Goal: Information Seeking & Learning: Learn about a topic

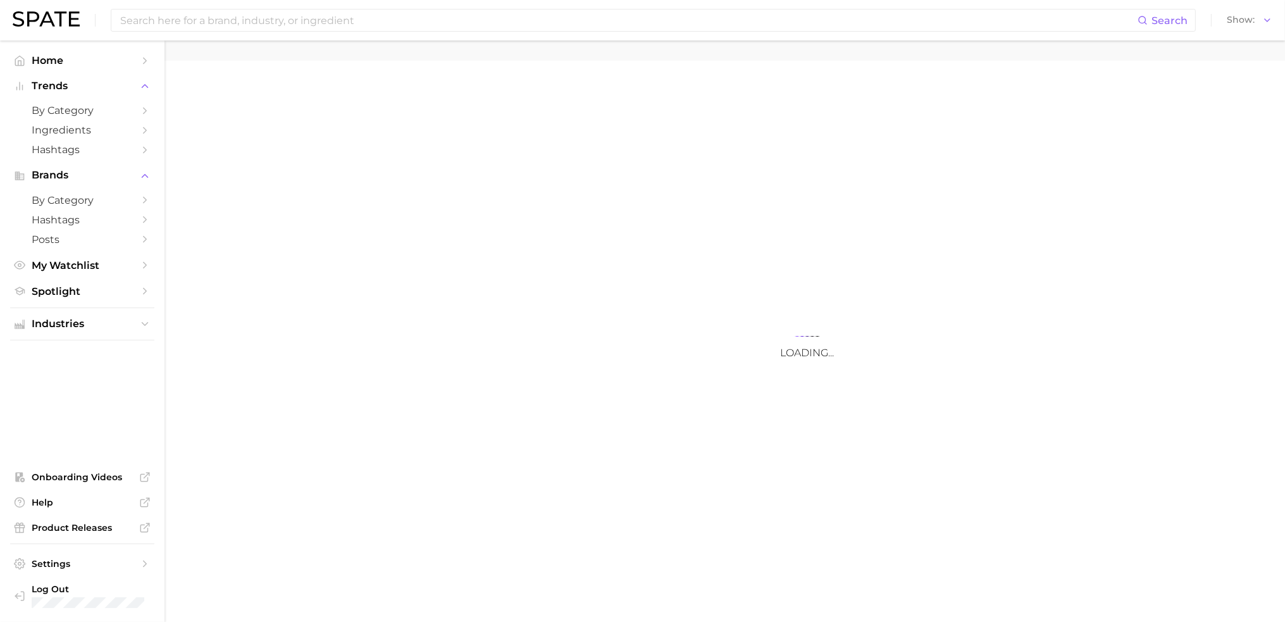
click at [532, 30] on input at bounding box center [628, 20] width 1019 height 22
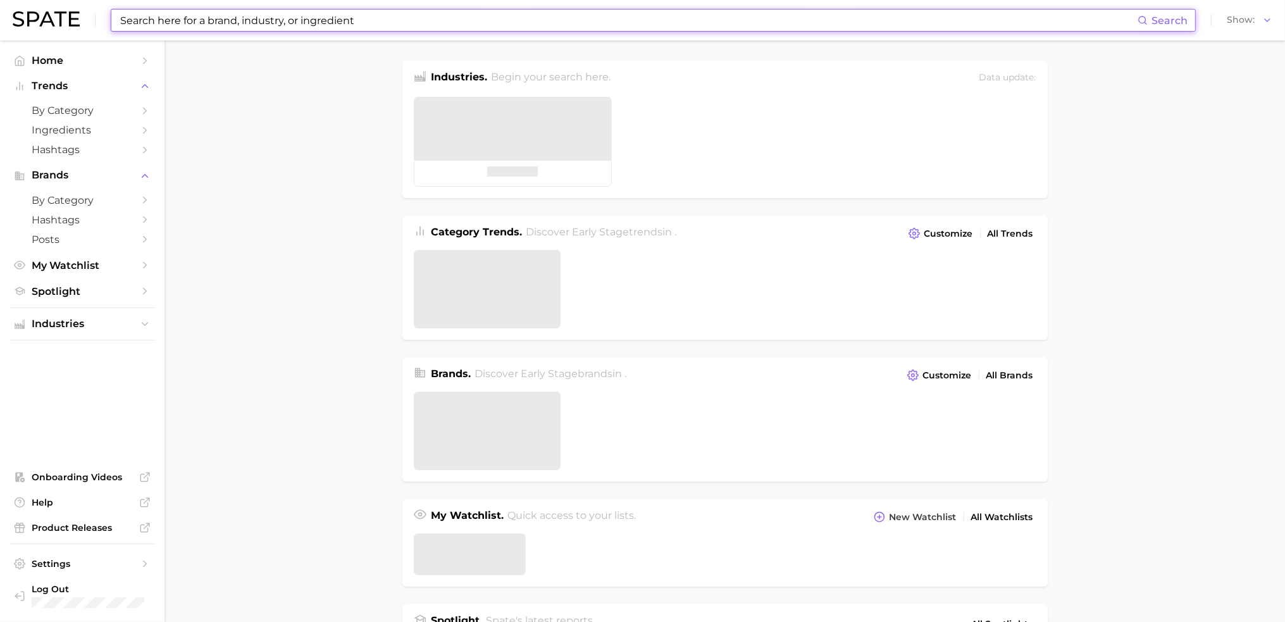
click at [529, 25] on input at bounding box center [628, 20] width 1019 height 22
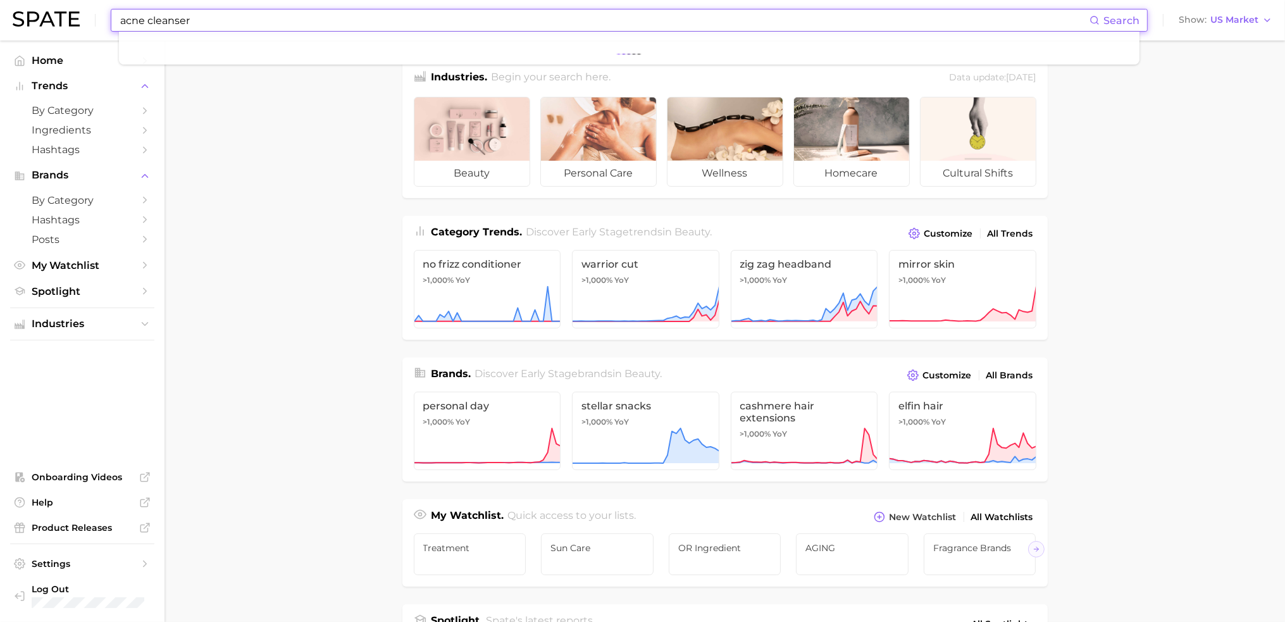
type input "acne cleanser"
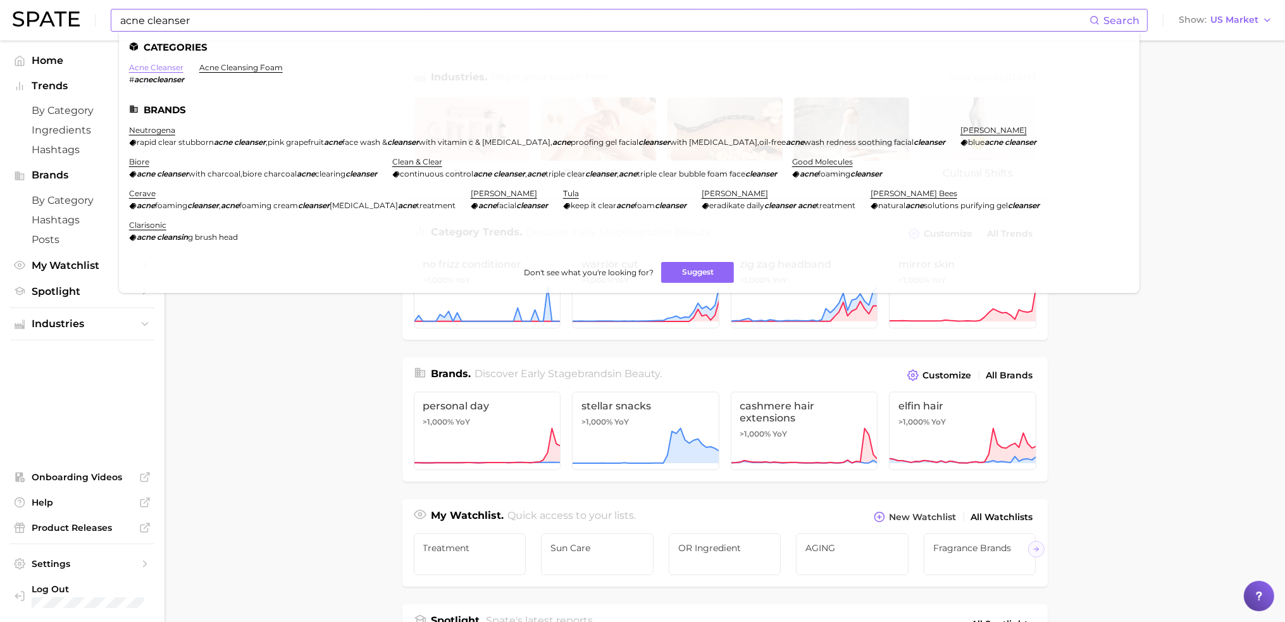
click at [159, 70] on link "acne cleanser" at bounding box center [156, 67] width 54 height 9
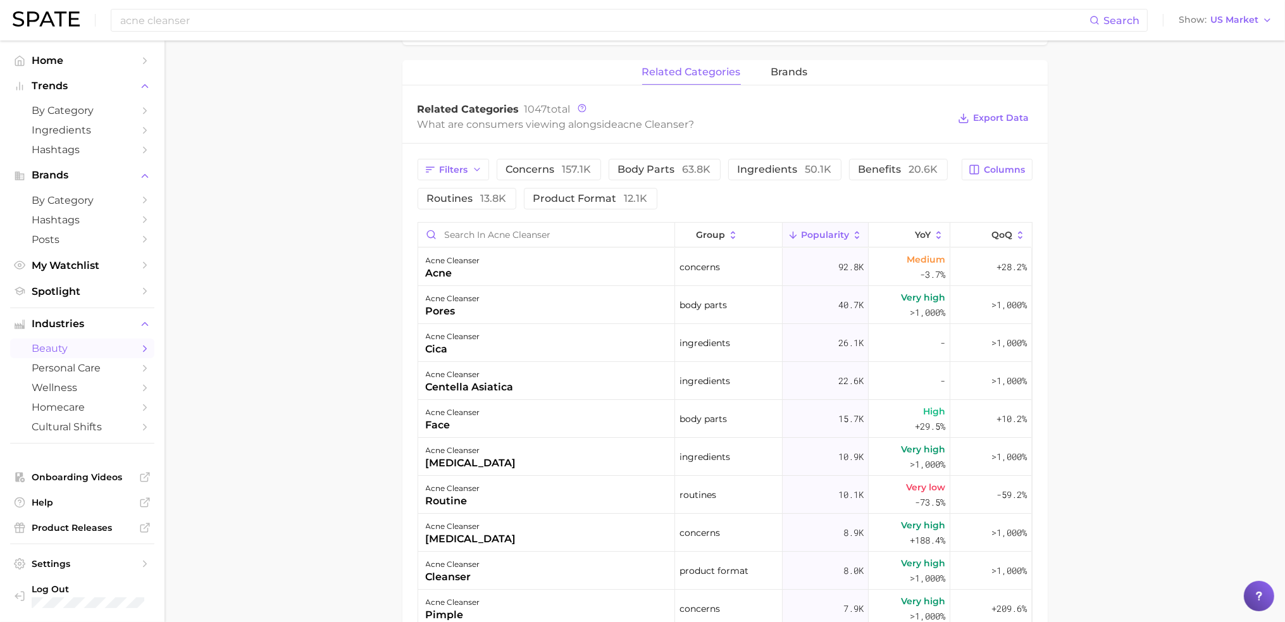
scroll to position [504, 0]
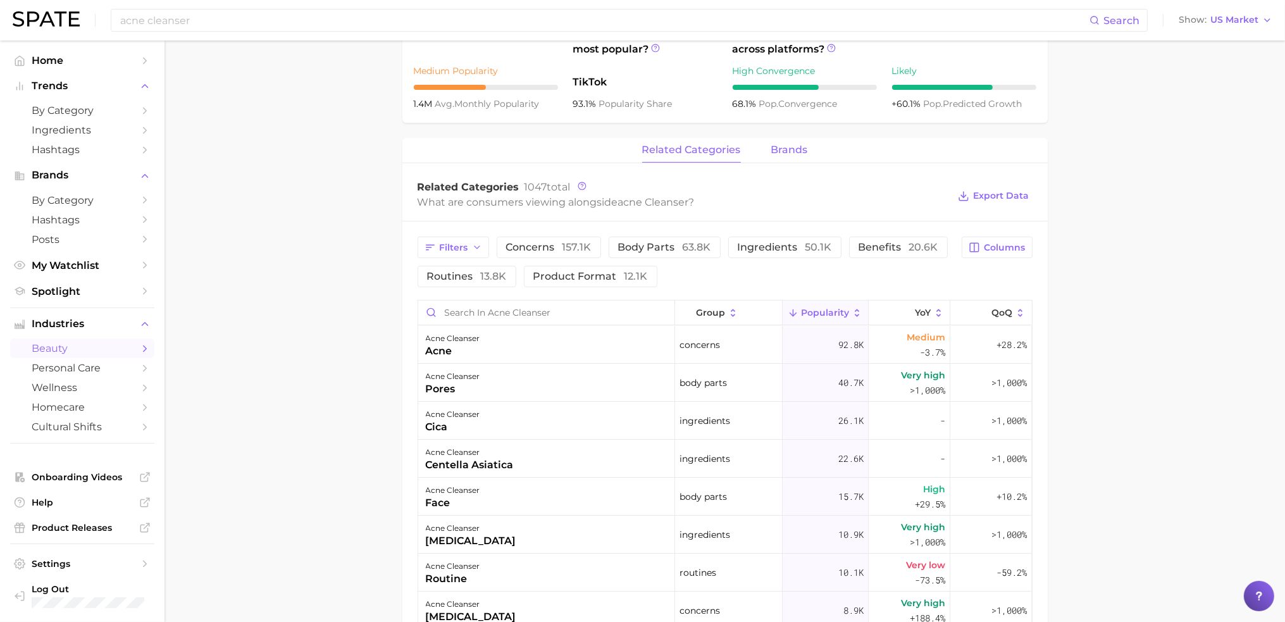
click at [787, 144] on span "brands" at bounding box center [789, 149] width 37 height 11
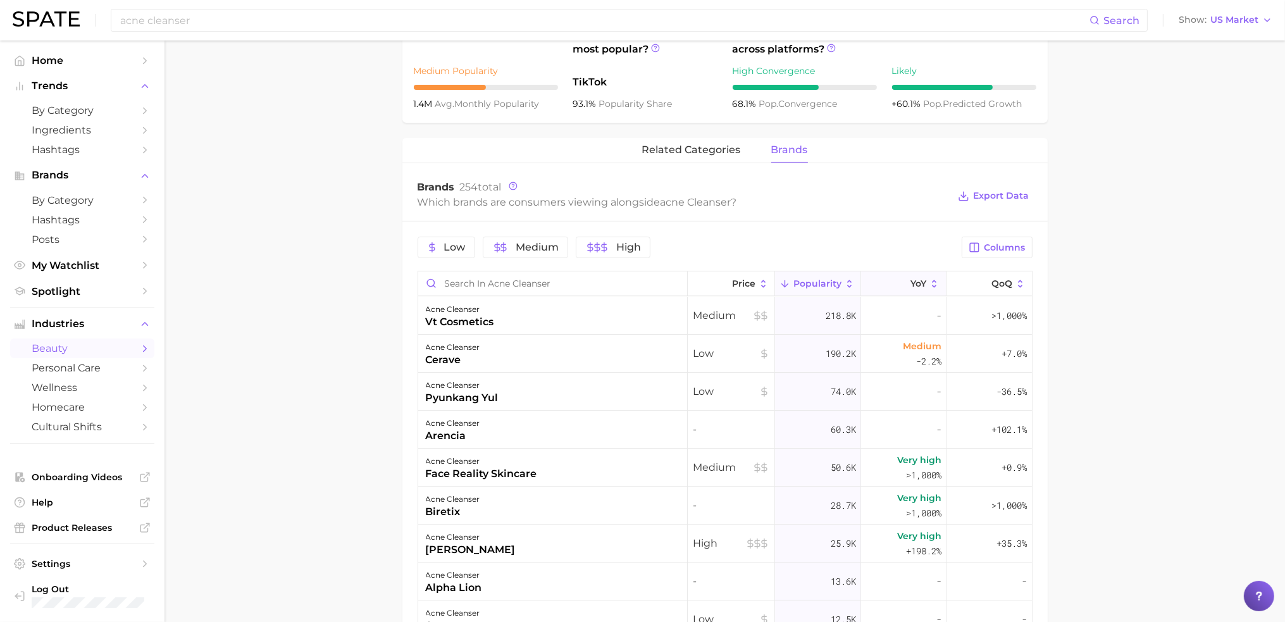
click at [897, 278] on icon at bounding box center [902, 283] width 11 height 11
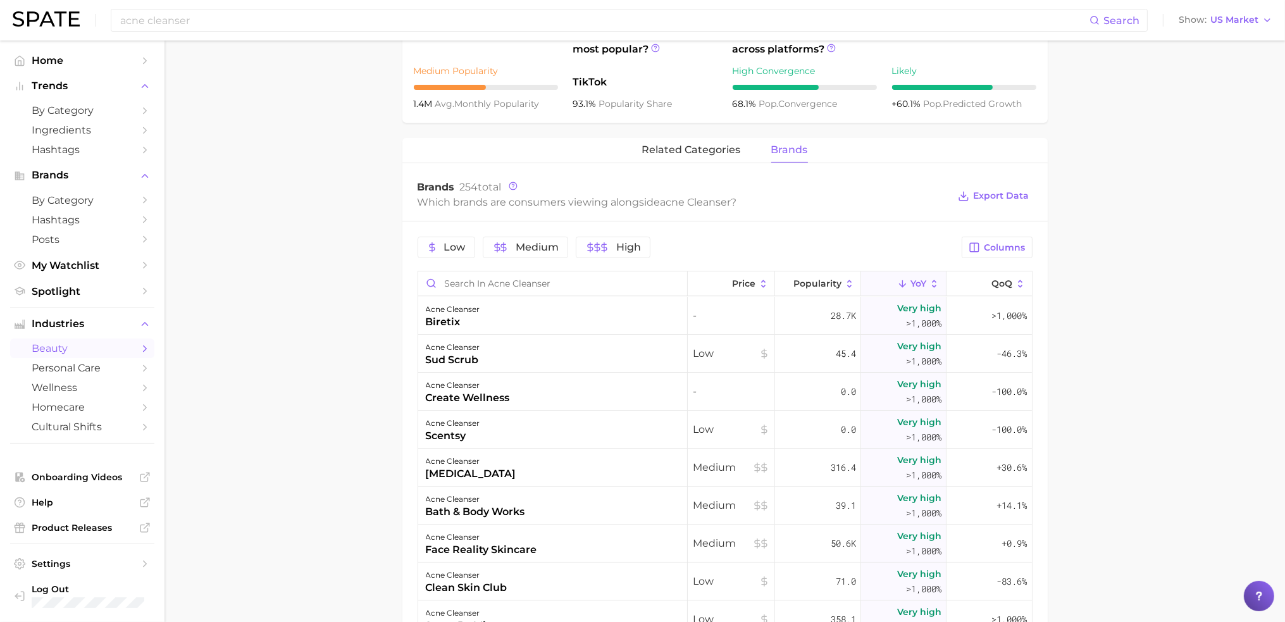
click at [1084, 322] on main "1. skincare 2. face products 3. cleansing products 4. acne cleanser Overview Go…" at bounding box center [725, 254] width 1121 height 1434
click at [1086, 325] on main "1. skincare 2. face products 3. cleansing products 4. acne cleanser Overview Go…" at bounding box center [725, 254] width 1121 height 1434
click at [781, 285] on icon at bounding box center [785, 283] width 11 height 11
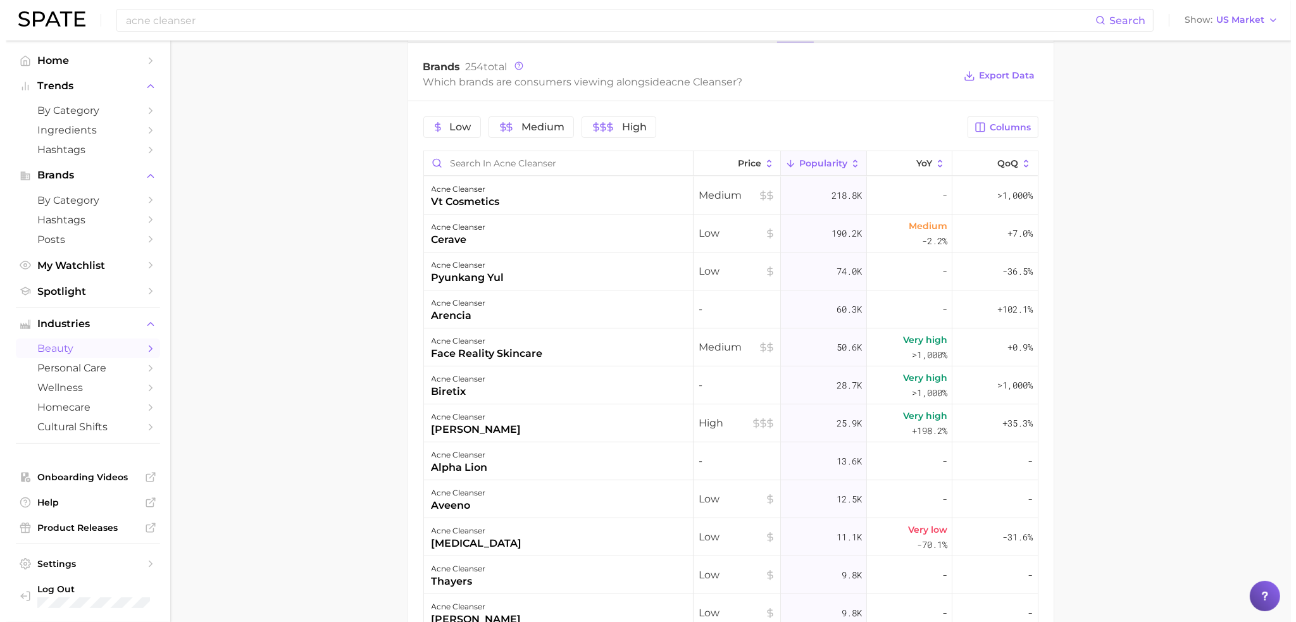
scroll to position [630, 0]
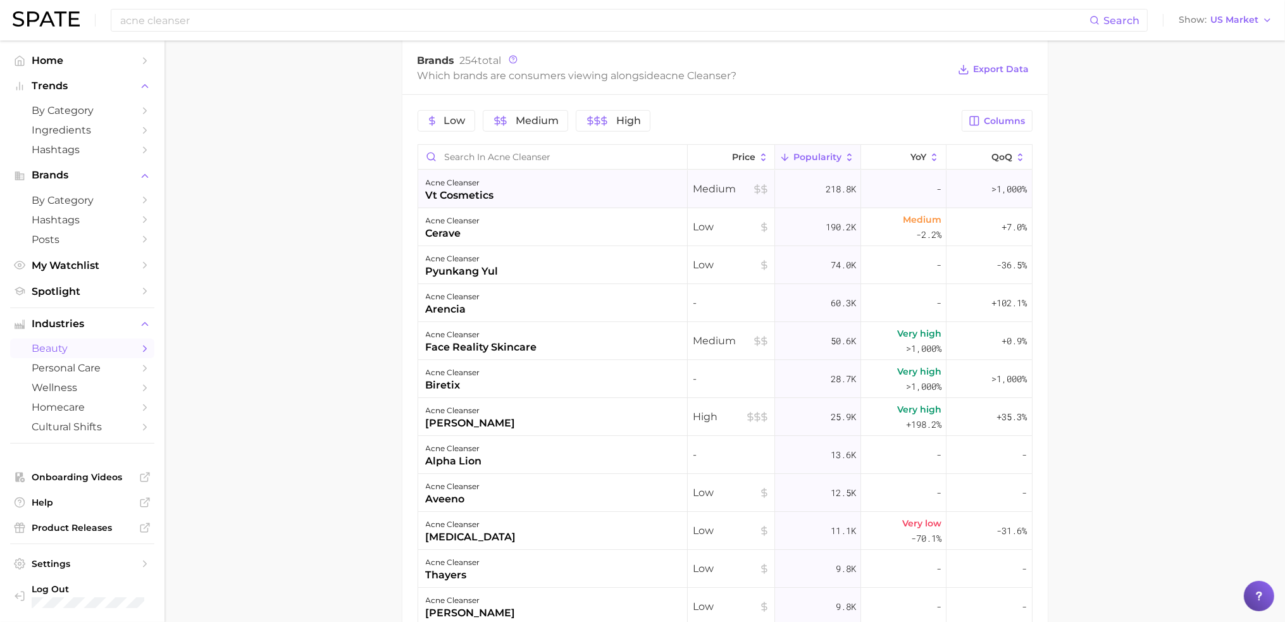
click at [564, 187] on div "acne cleanser vt cosmetics" at bounding box center [553, 189] width 270 height 38
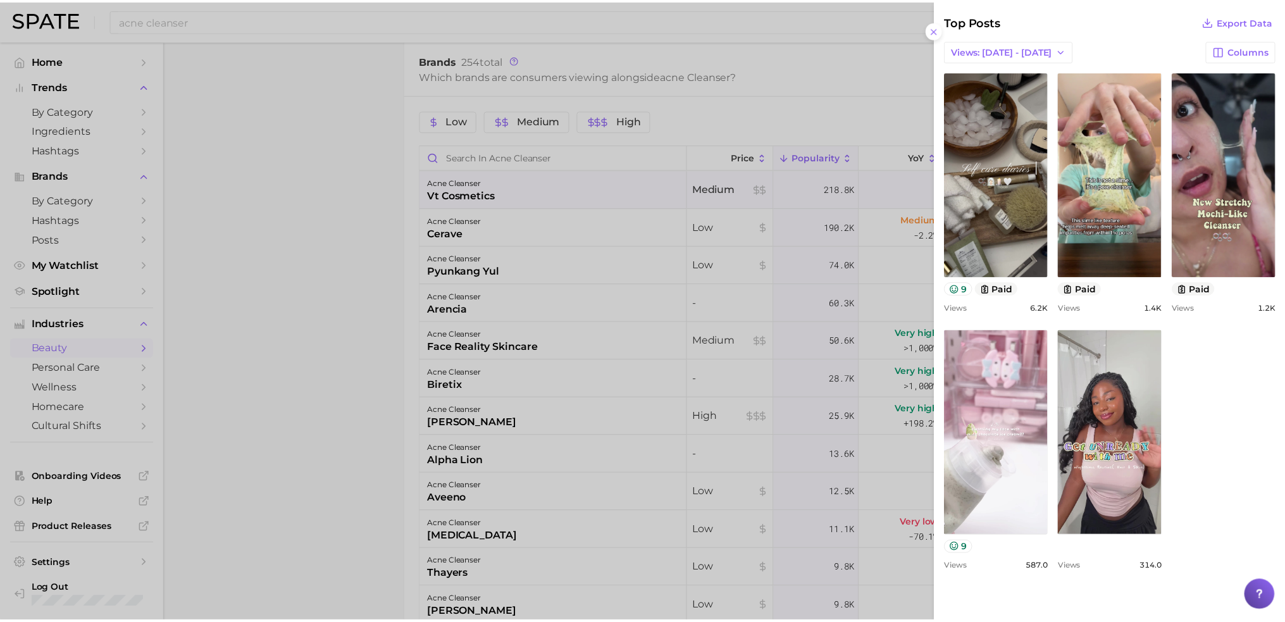
scroll to position [443, 0]
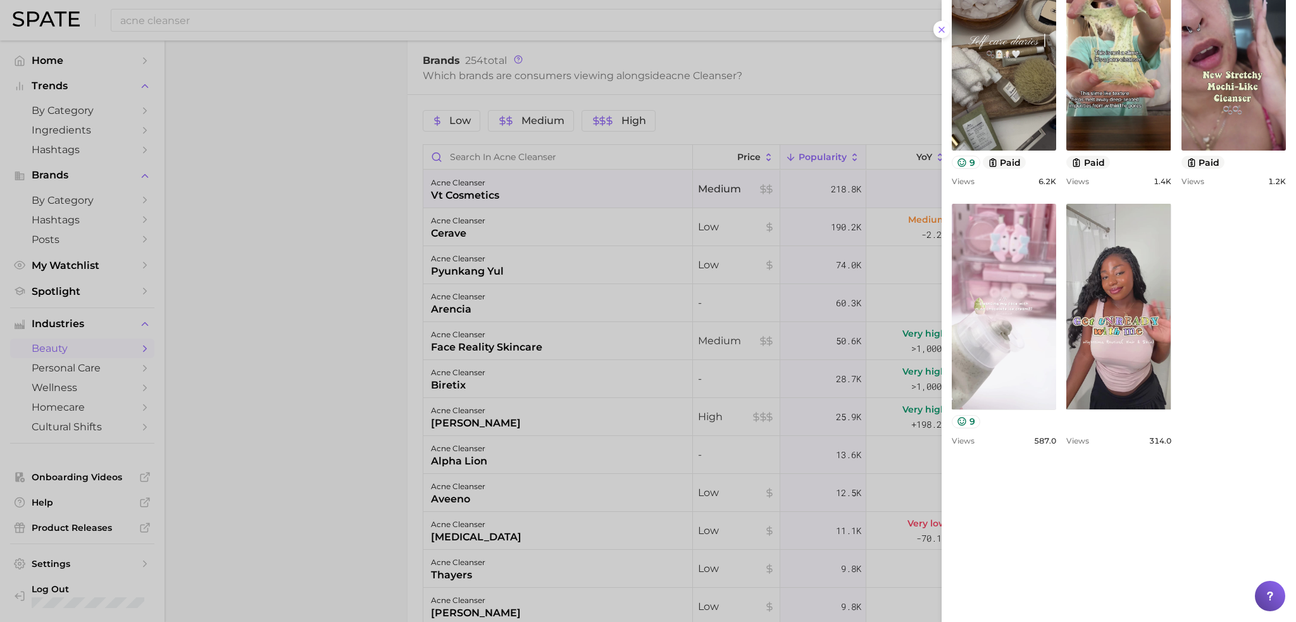
drag, startPoint x: 799, startPoint y: 398, endPoint x: 815, endPoint y: 378, distance: 25.2
click at [799, 398] on div at bounding box center [648, 311] width 1296 height 622
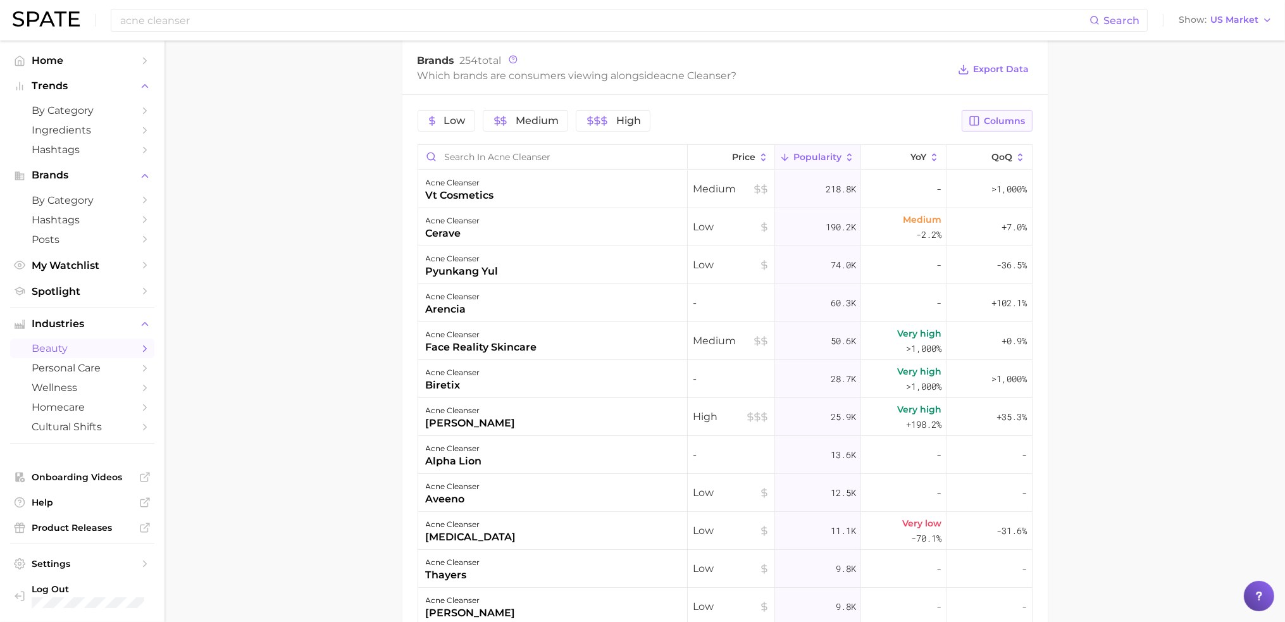
click at [1001, 123] on span "Columns" at bounding box center [1005, 121] width 41 height 11
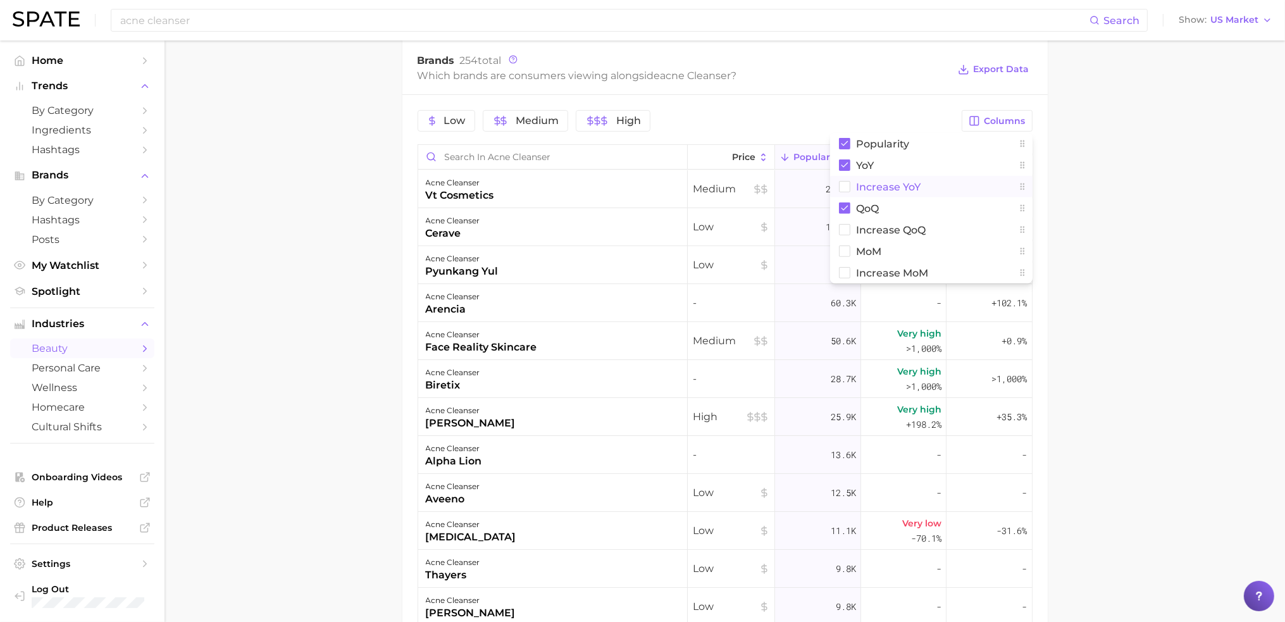
click at [954, 186] on button "Increase YoY" at bounding box center [931, 187] width 202 height 22
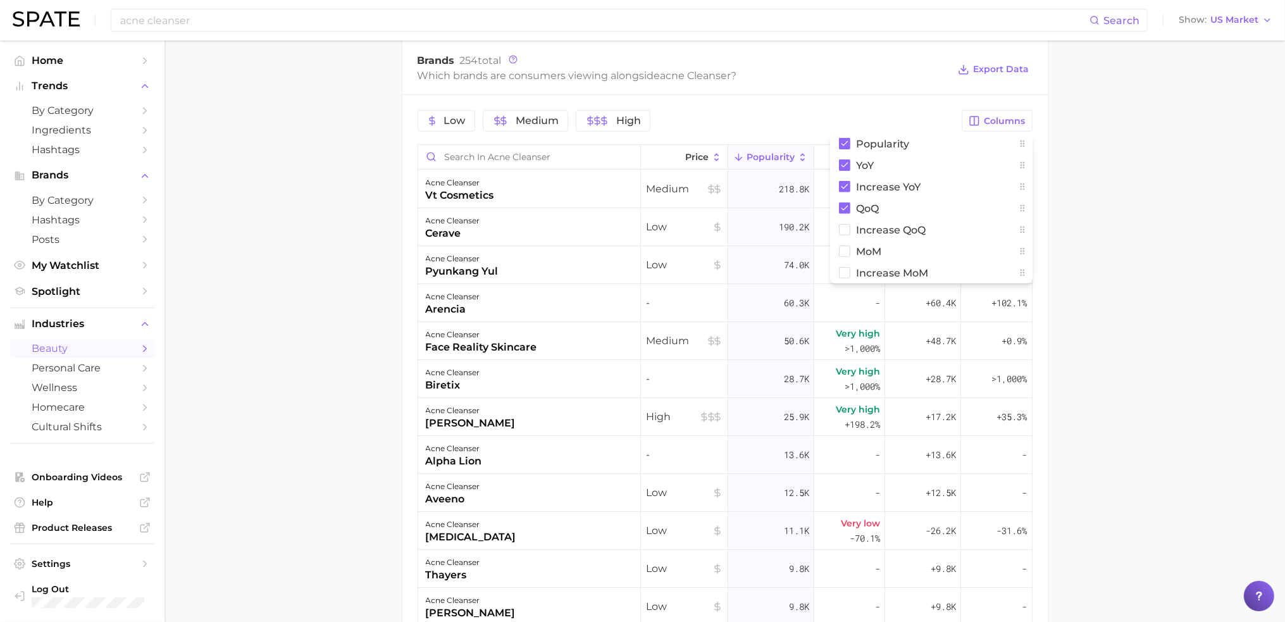
click at [1144, 166] on main "1. skincare 2. face products 3. cleansing products 4. acne cleanser Overview Go…" at bounding box center [725, 127] width 1121 height 1434
click at [1131, 203] on main "1. skincare 2. face products 3. cleansing products 4. acne cleanser Overview Go…" at bounding box center [725, 127] width 1121 height 1434
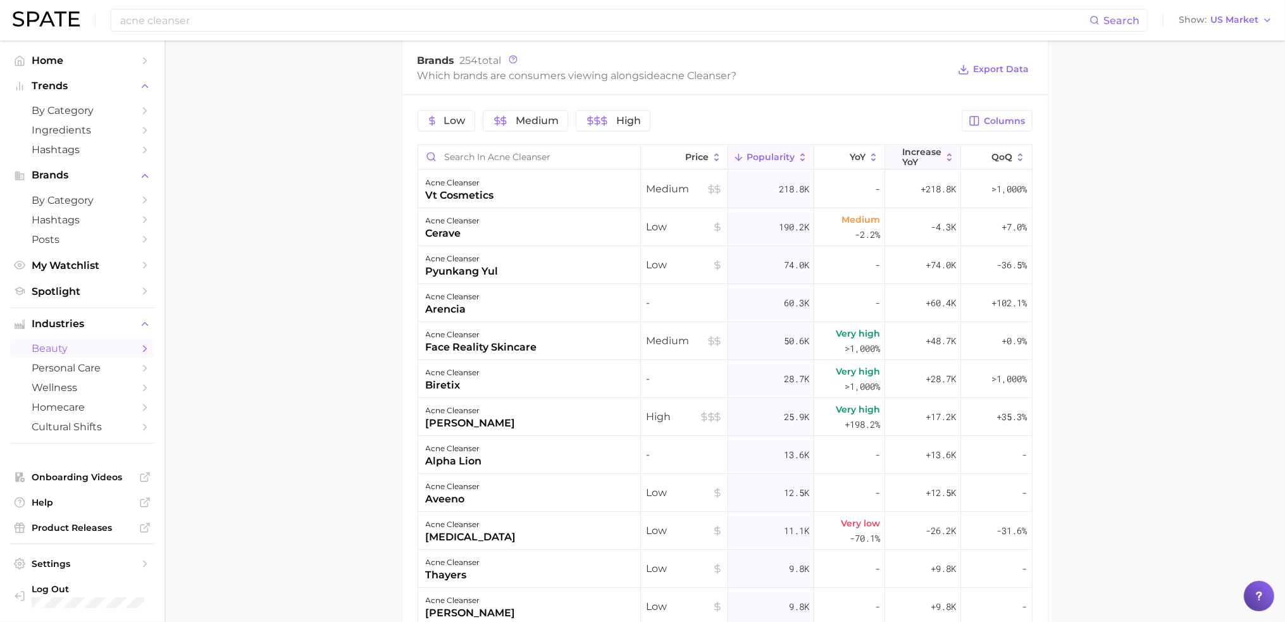
click at [916, 156] on span "Increase YoY" at bounding box center [921, 157] width 39 height 20
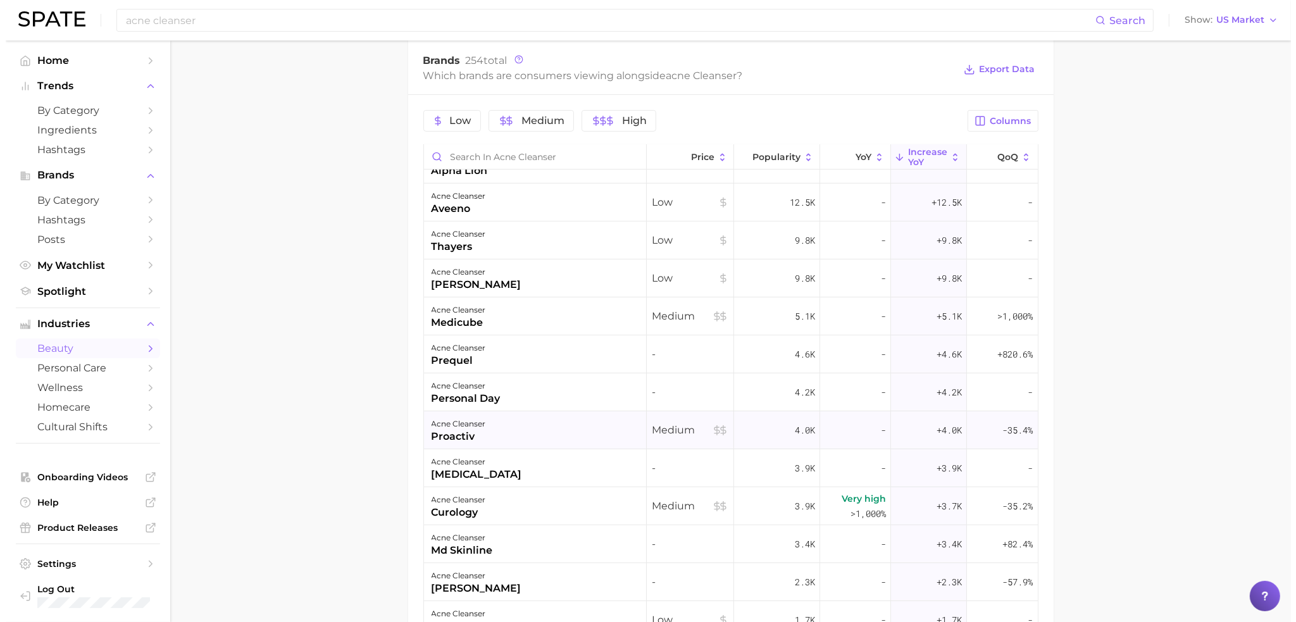
scroll to position [253, 0]
click at [919, 368] on div "+4.6k" at bounding box center [923, 354] width 76 height 38
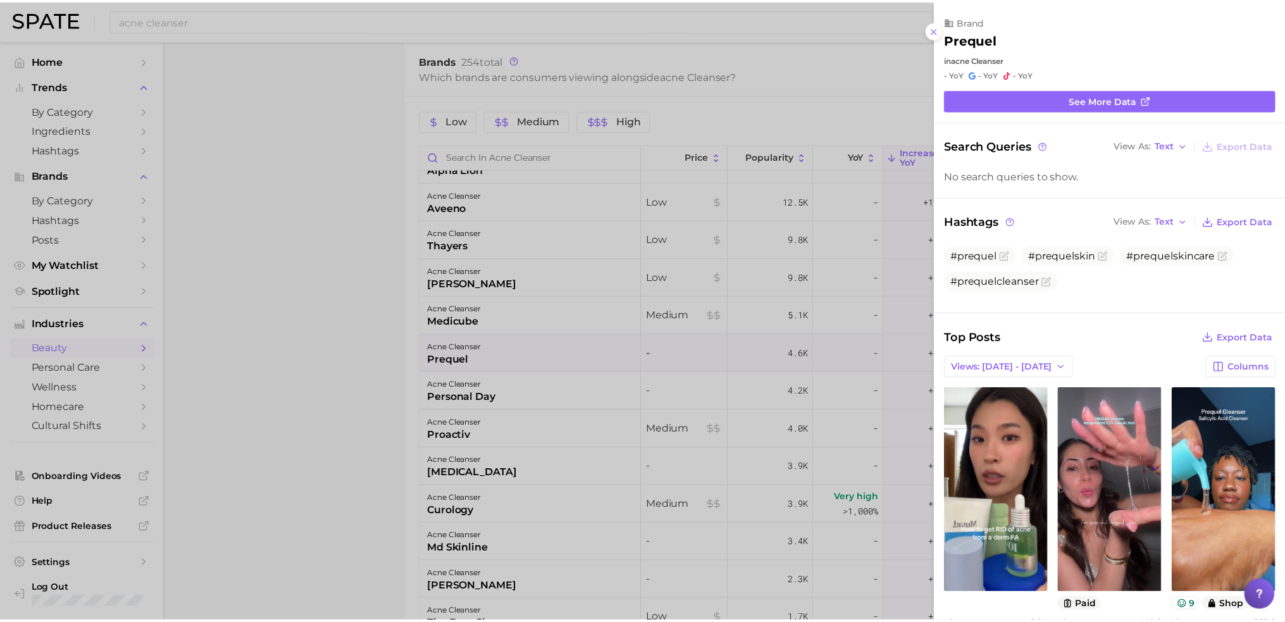
scroll to position [0, 0]
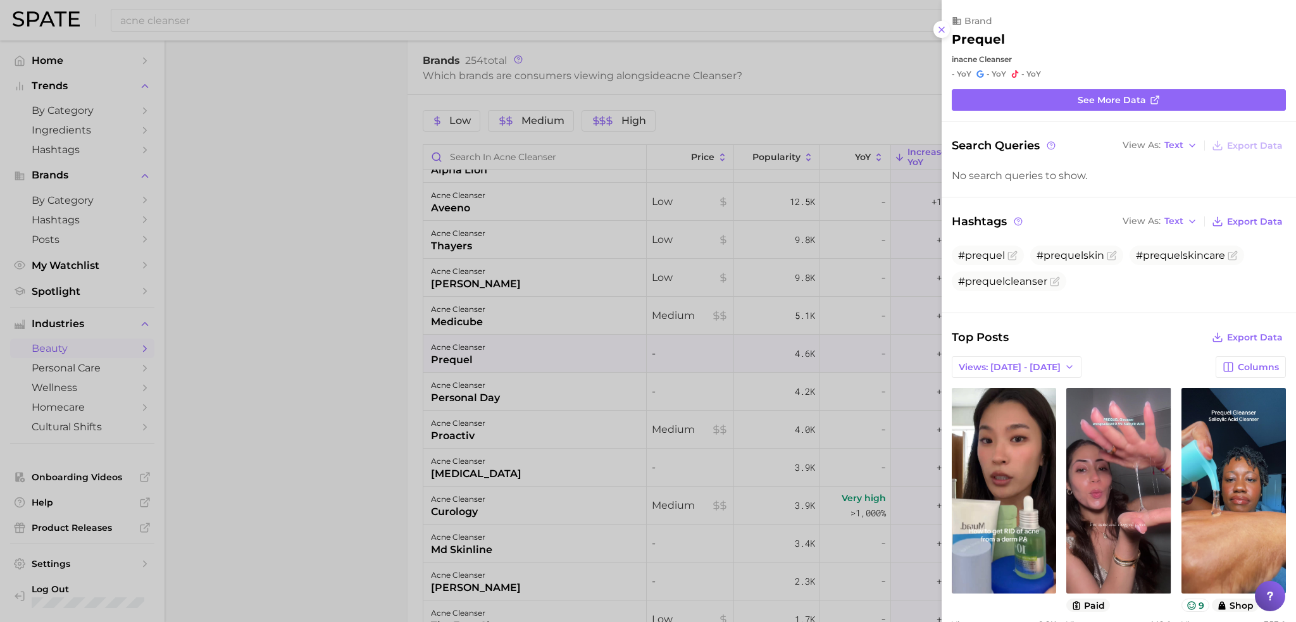
click at [643, 409] on div at bounding box center [648, 311] width 1296 height 622
